Goal: Find specific page/section: Find specific page/section

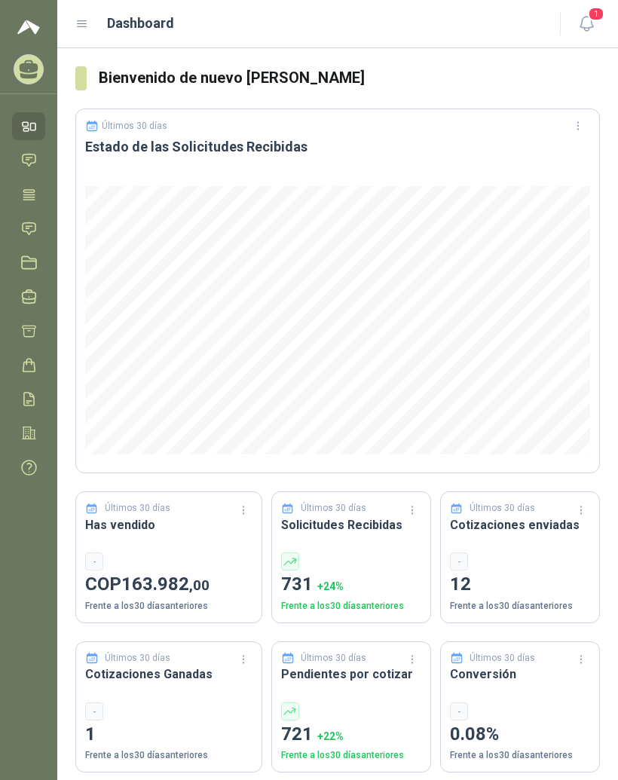
click at [77, 40] on header "Dashboard 1" at bounding box center [337, 24] width 561 height 48
click at [85, 28] on icon at bounding box center [82, 24] width 14 height 14
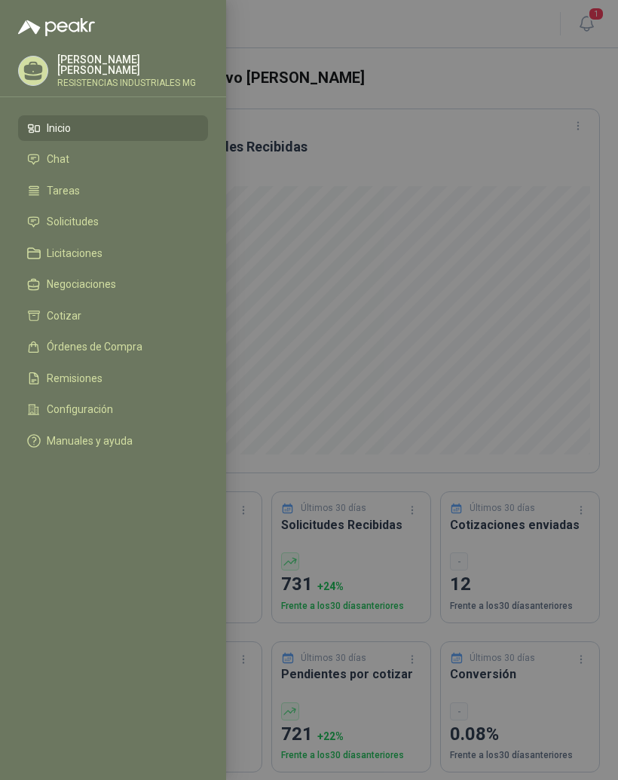
click at [112, 231] on link "Solicitudes" at bounding box center [113, 223] width 190 height 26
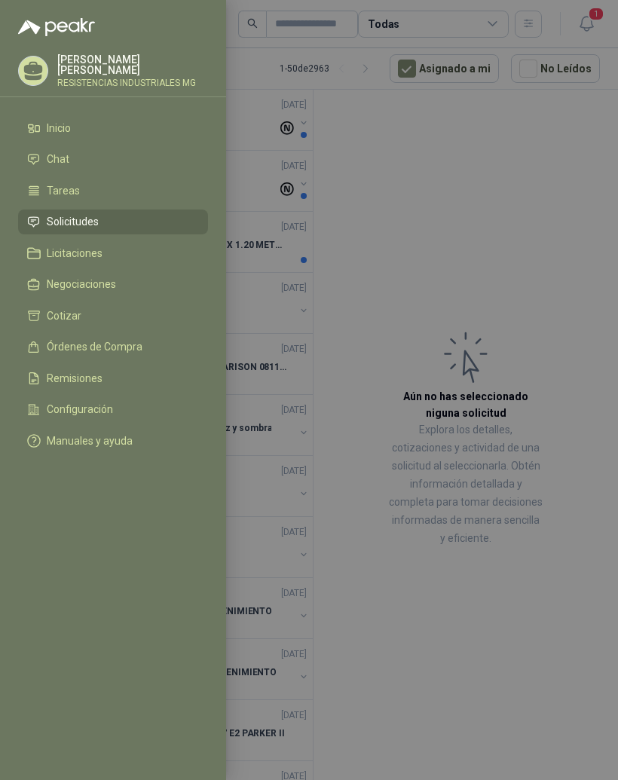
click at [540, 182] on div at bounding box center [309, 390] width 618 height 780
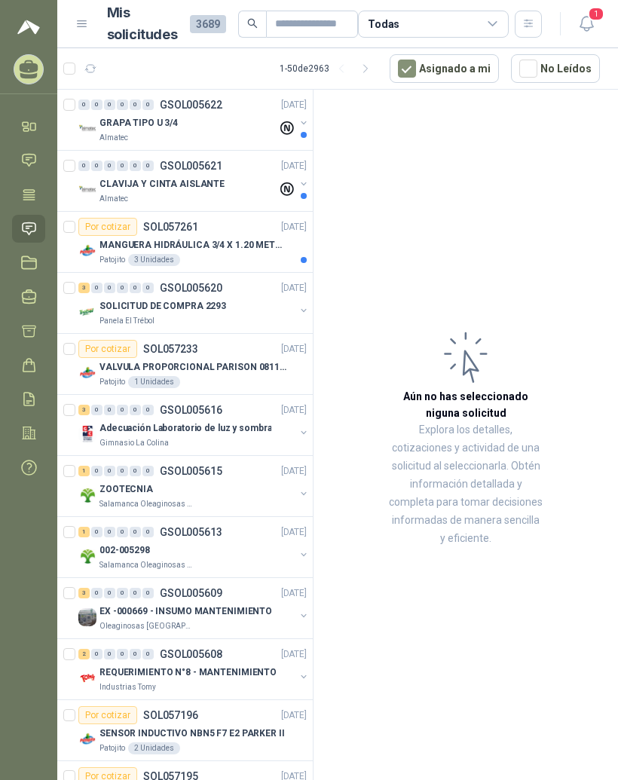
click at [115, 127] on p "GRAPA TIPO U 3/4" at bounding box center [138, 123] width 78 height 14
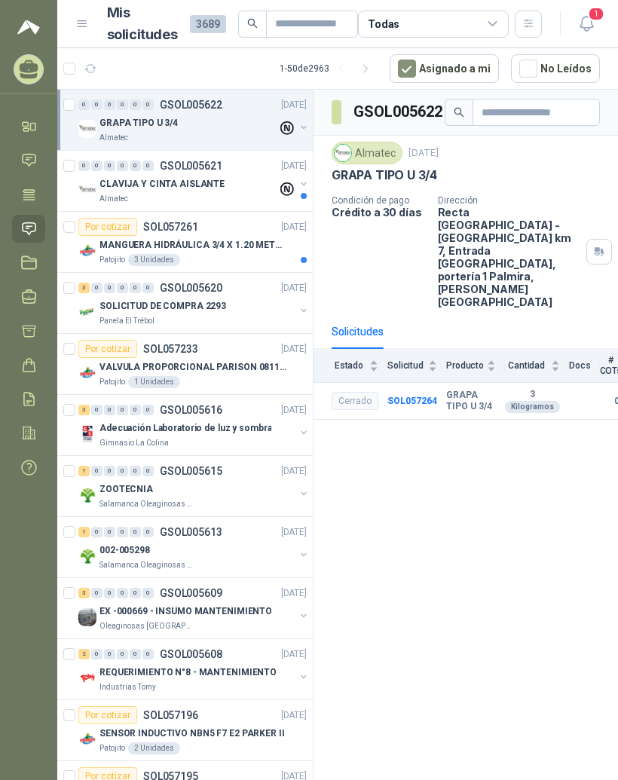
click at [200, 223] on div "Por cotizar SOL057261 [DATE]" at bounding box center [192, 227] width 228 height 18
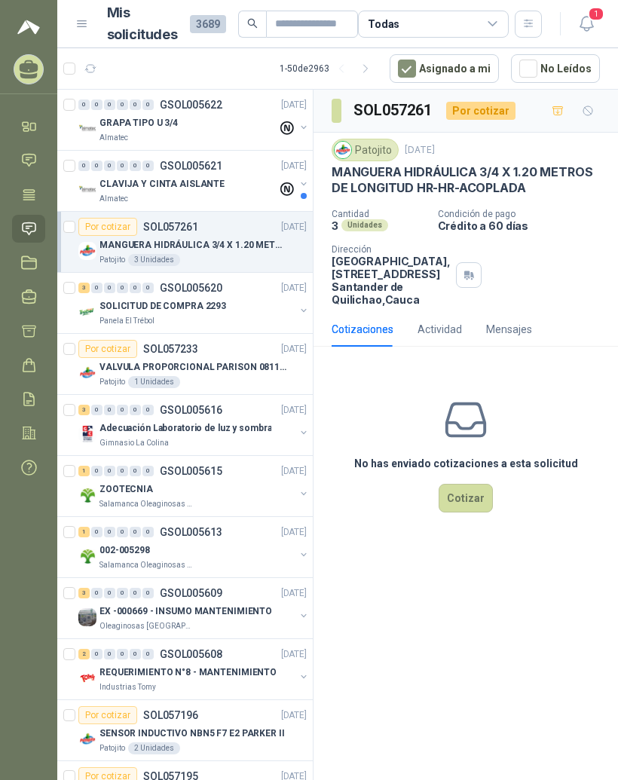
click at [222, 301] on div "SOLICITUD DE COMPRA 2293" at bounding box center [196, 306] width 195 height 18
